Goal: Obtain resource: Obtain resource

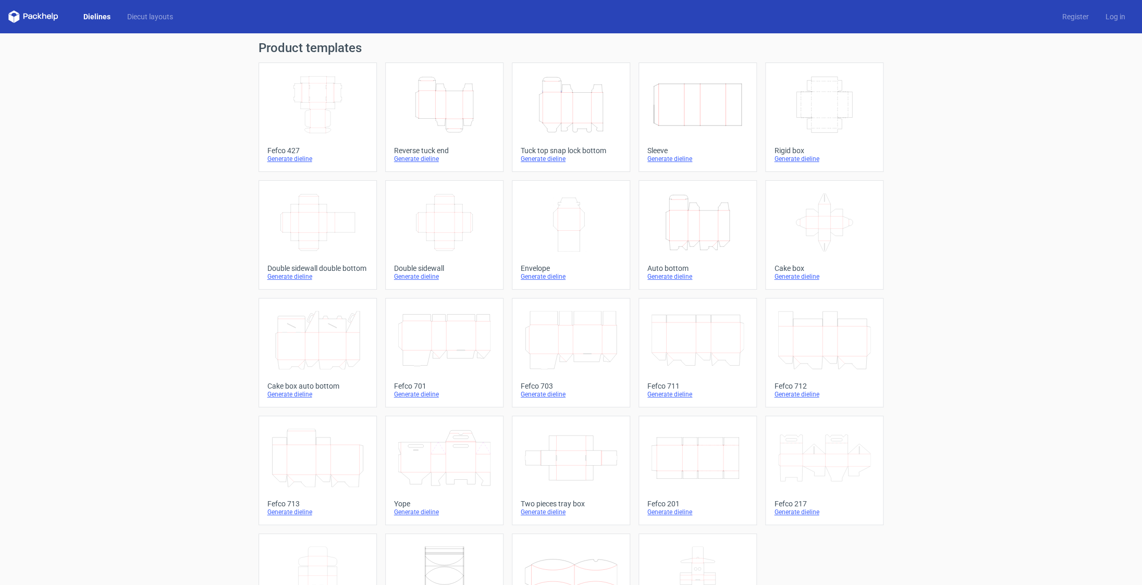
click at [557, 131] on icon "Height Depth Width" at bounding box center [571, 105] width 92 height 58
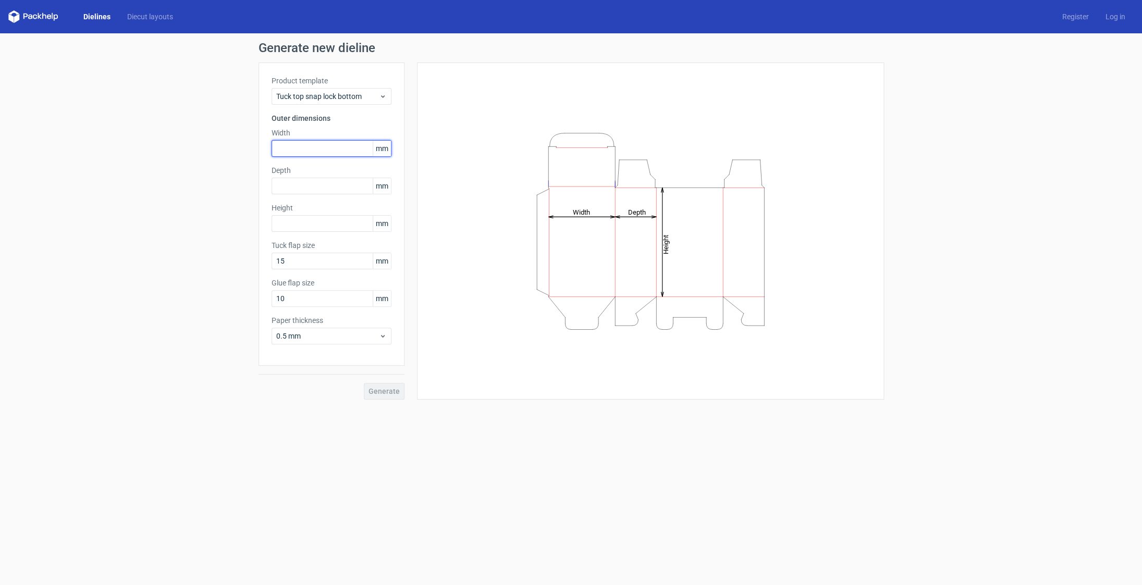
click at [324, 147] on input "text" at bounding box center [332, 148] width 120 height 17
type input "160"
click at [323, 188] on input "text" at bounding box center [332, 186] width 120 height 17
type input "100"
click at [313, 229] on input "text" at bounding box center [332, 223] width 120 height 17
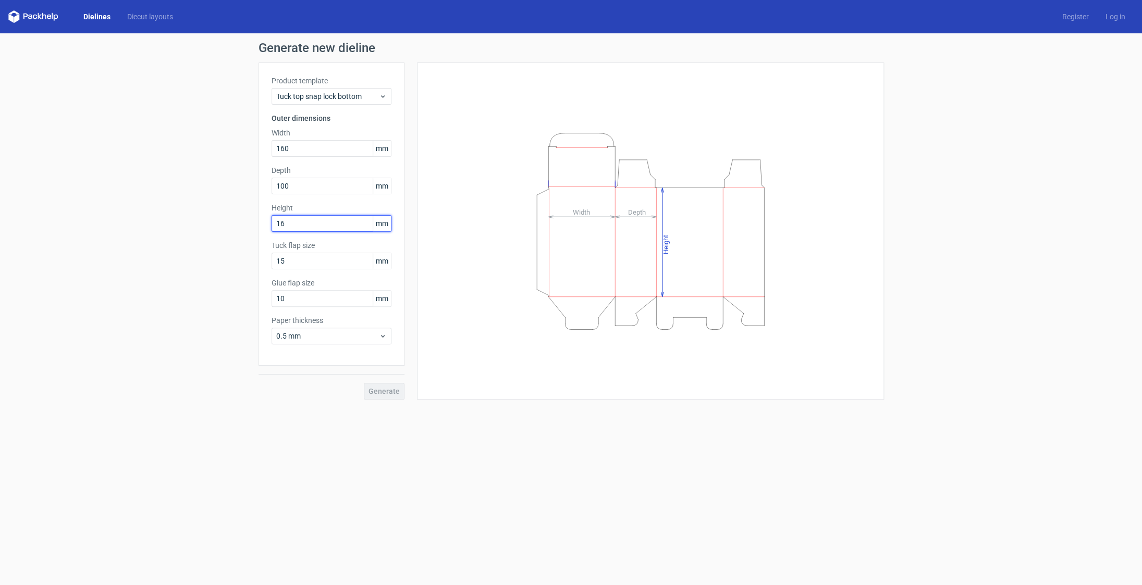
type input "160"
click at [330, 260] on input "15" at bounding box center [332, 261] width 120 height 17
click at [315, 298] on input "10" at bounding box center [332, 298] width 120 height 17
drag, startPoint x: 265, startPoint y: 301, endPoint x: 241, endPoint y: 299, distance: 23.5
click at [272, 299] on input "10" at bounding box center [332, 298] width 120 height 17
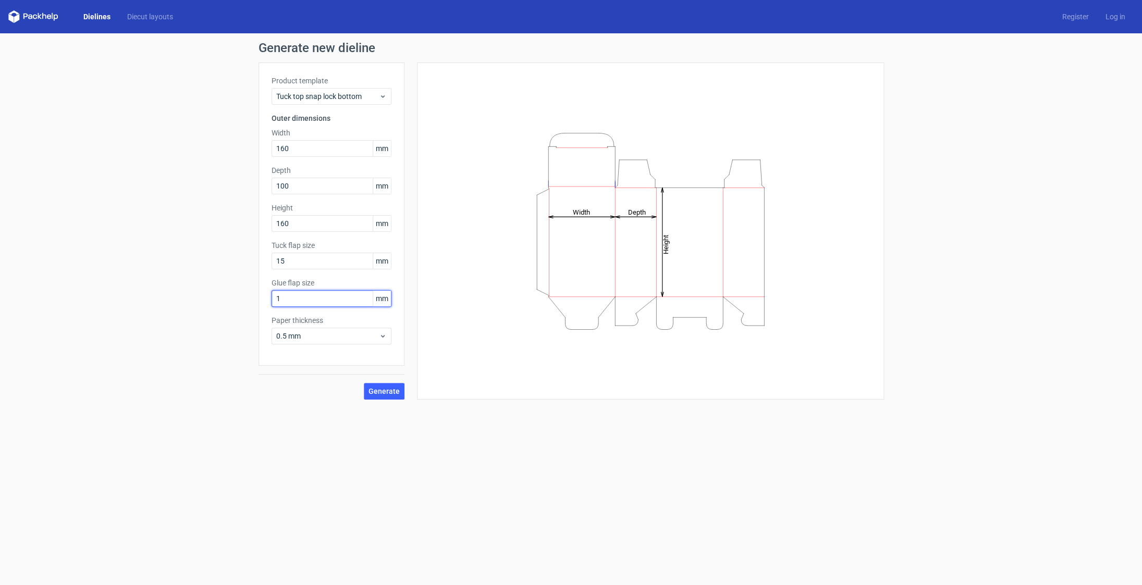
type input "15"
click at [377, 336] on span "0.5 mm" at bounding box center [327, 336] width 103 height 10
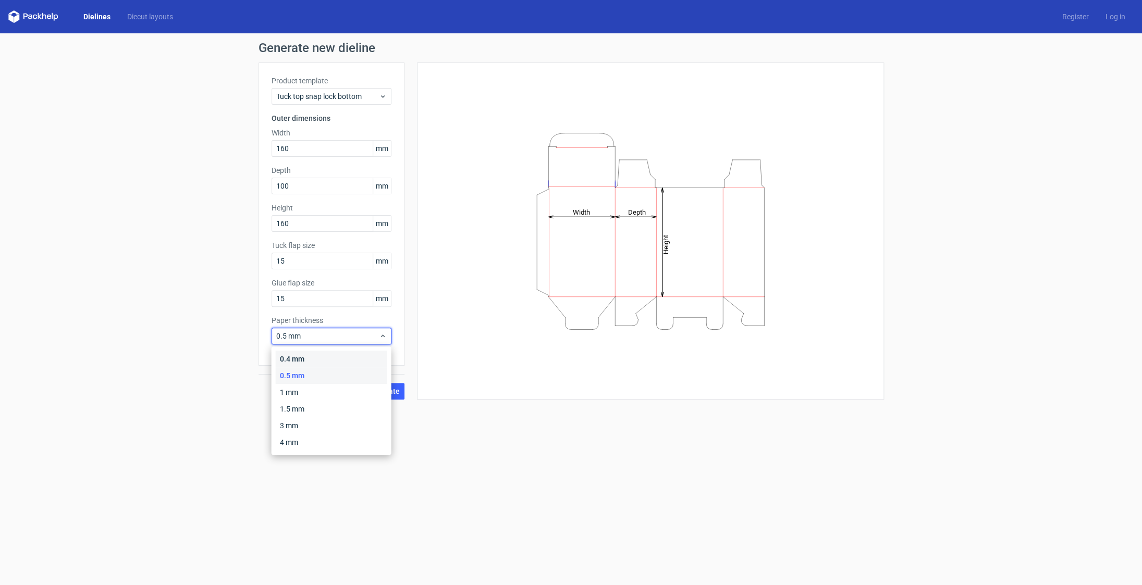
click at [363, 353] on div "0.4 mm" at bounding box center [332, 359] width 112 height 17
click at [396, 382] on div "Generate" at bounding box center [332, 383] width 146 height 34
click at [398, 385] on button "Generate" at bounding box center [384, 391] width 41 height 17
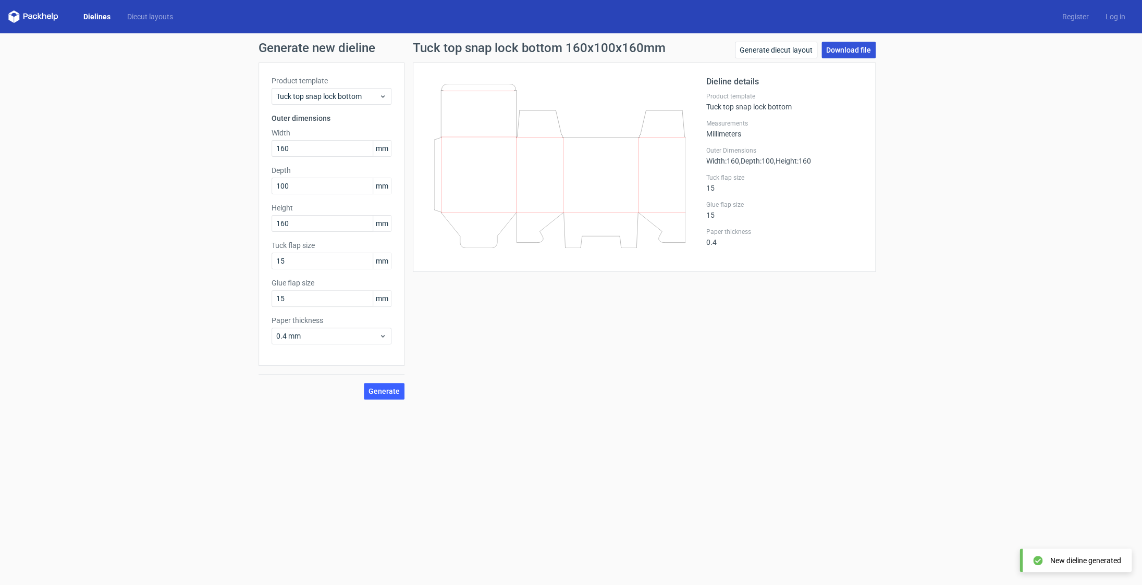
click at [856, 52] on link "Download file" at bounding box center [848, 50] width 54 height 17
